Goal: Use online tool/utility

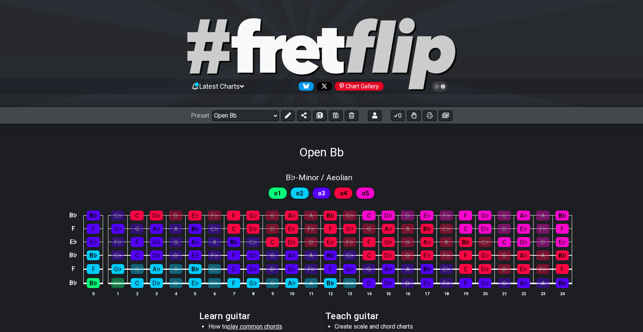
select select "/023551606881"
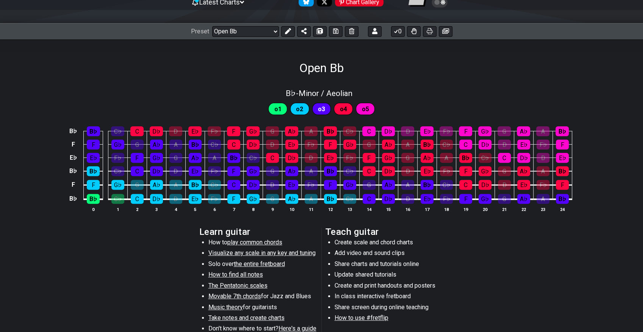
click at [211, 94] on div "B♭ - Minor / Aeolian" at bounding box center [321, 90] width 643 height 13
select select "Bb"
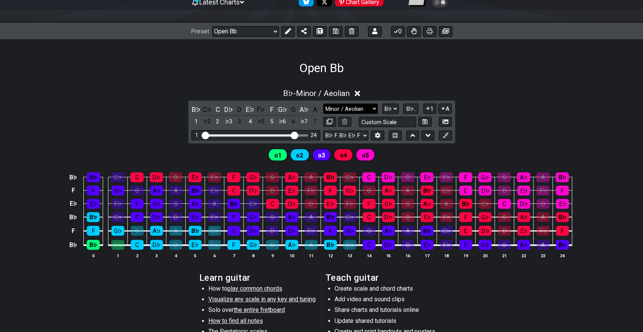
click at [365, 111] on select "Minor / Aeolian Click to edit Minor Pentatonic Major Pentatonic Minor Blues Maj…" at bounding box center [350, 109] width 55 height 10
select select "Major / [PERSON_NAME]"
click at [323, 104] on select "Minor / Aeolian Click to edit Minor Pentatonic Major Pentatonic Minor Blues Maj…" at bounding box center [350, 109] width 55 height 10
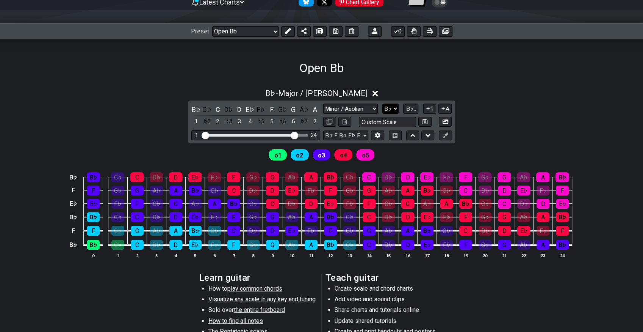
click at [392, 106] on select "A♭ A A♯ B♭ B C C♯ D♭ D D♯ E♭ E F F♯ G♭ G G♯" at bounding box center [391, 109] width 16 height 10
click at [382, 166] on td "D♭" at bounding box center [388, 170] width 19 height 13
click at [389, 106] on select "A♭ A A♯ B♭ B C C♯ D♭ D D♯ E♭ E F F♯ G♭ G G♯" at bounding box center [391, 109] width 16 height 10
select select "C"
click at [383, 104] on select "A♭ A A♯ B♭ B C C♯ D♭ D D♯ E♭ E F F♯ G♭ G G♯" at bounding box center [391, 109] width 16 height 10
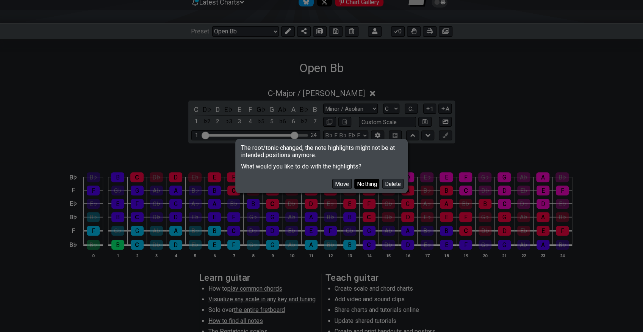
click at [365, 184] on button "Nothing" at bounding box center [367, 184] width 25 height 10
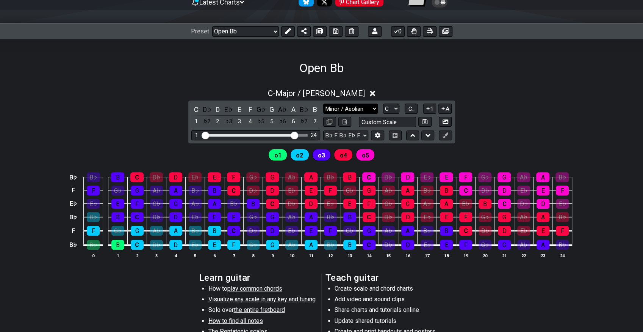
click at [365, 106] on select "Minor / Aeolian Click to edit Minor Pentatonic Major Pentatonic Minor Blues Maj…" at bounding box center [350, 109] width 55 height 10
click at [323, 104] on select "Minor / Aeolian Click to edit Minor Pentatonic Major Pentatonic Minor Blues Maj…" at bounding box center [350, 109] width 55 height 10
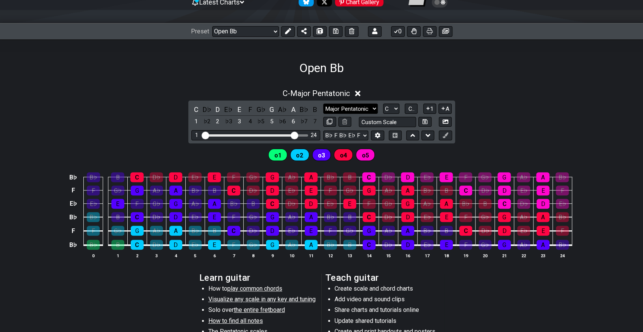
click at [344, 104] on select "Minor / Aeolian Click to edit Minor Pentatonic Major Pentatonic Minor Blues Maj…" at bounding box center [350, 109] width 55 height 10
click at [323, 104] on select "Minor / Aeolian Click to edit Minor Pentatonic Major Pentatonic Minor Blues Maj…" at bounding box center [350, 109] width 55 height 10
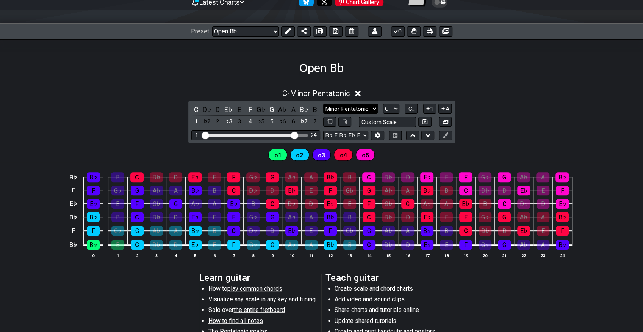
click at [356, 107] on select "Minor / Aeolian Click to edit Minor Pentatonic Major Pentatonic Minor Blues Maj…" at bounding box center [350, 109] width 55 height 10
select select "Major Pentatonic"
click at [323, 104] on select "Minor / Aeolian Click to edit Minor Pentatonic Major Pentatonic Minor Blues Maj…" at bounding box center [350, 109] width 55 height 10
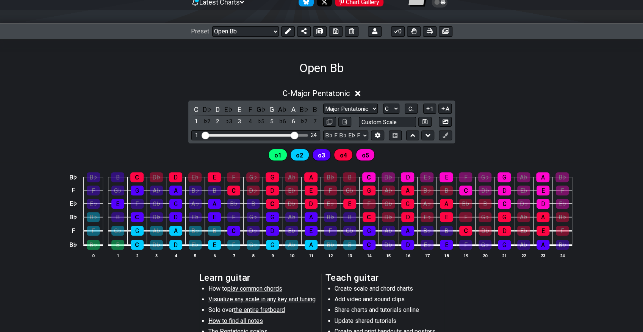
click at [100, 84] on div "C - Major Pentatonic" at bounding box center [321, 91] width 643 height 14
